Goal: Entertainment & Leisure: Consume media (video, audio)

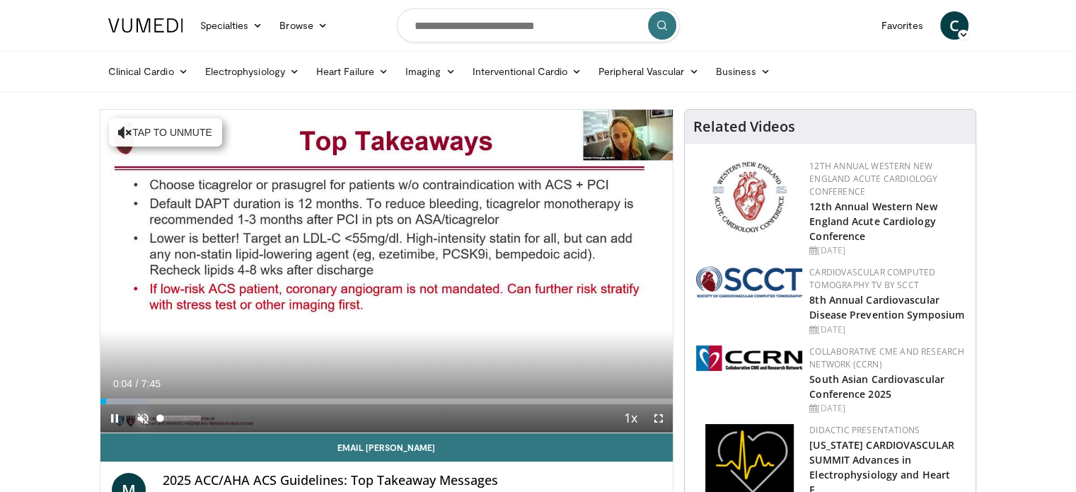
click at [144, 421] on span "Video Player" at bounding box center [143, 418] width 28 height 28
click at [112, 416] on span "Video Player" at bounding box center [114, 418] width 28 height 28
